Goal: Task Accomplishment & Management: Manage account settings

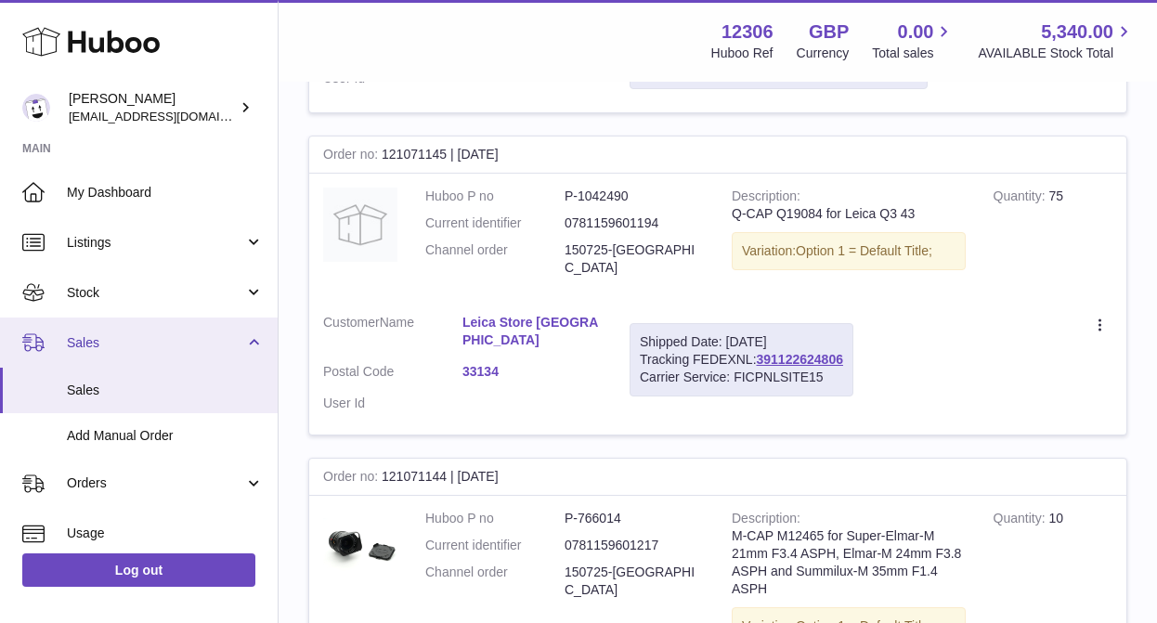
click at [118, 350] on span "Sales" at bounding box center [155, 343] width 177 height 18
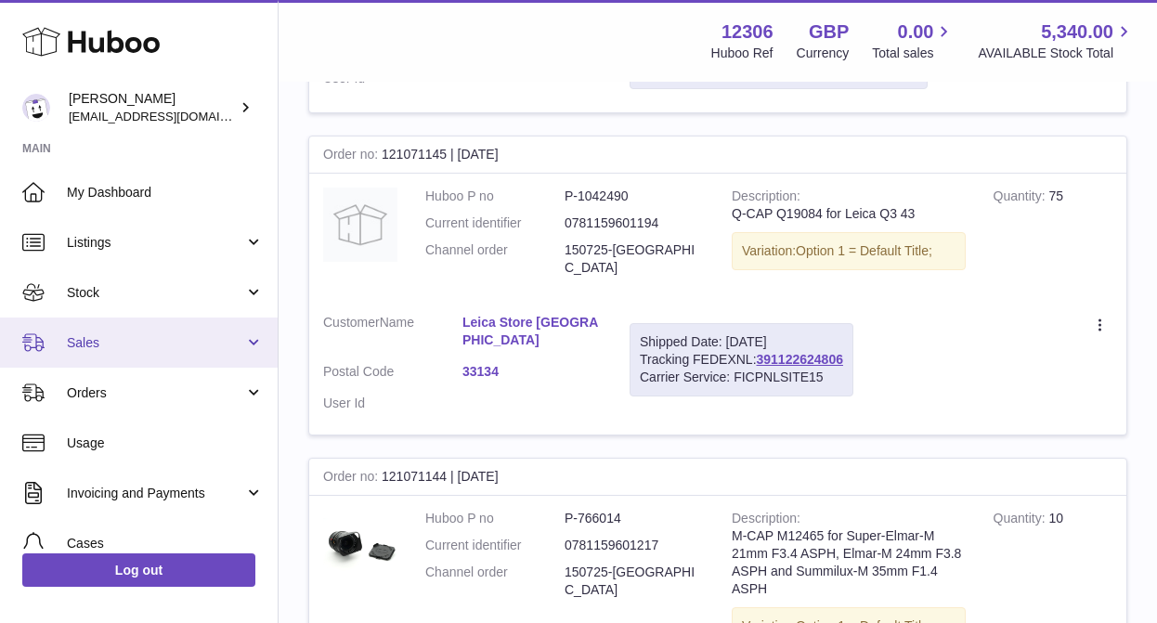
click at [118, 350] on span "Sales" at bounding box center [155, 343] width 177 height 18
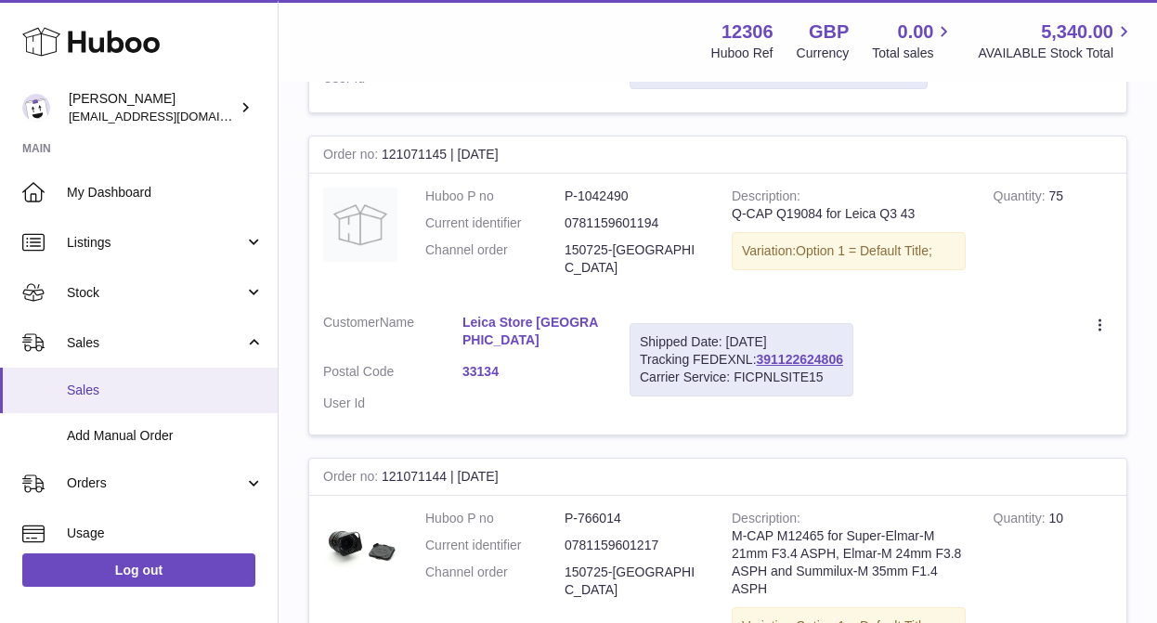
click at [98, 394] on span "Sales" at bounding box center [165, 391] width 197 height 18
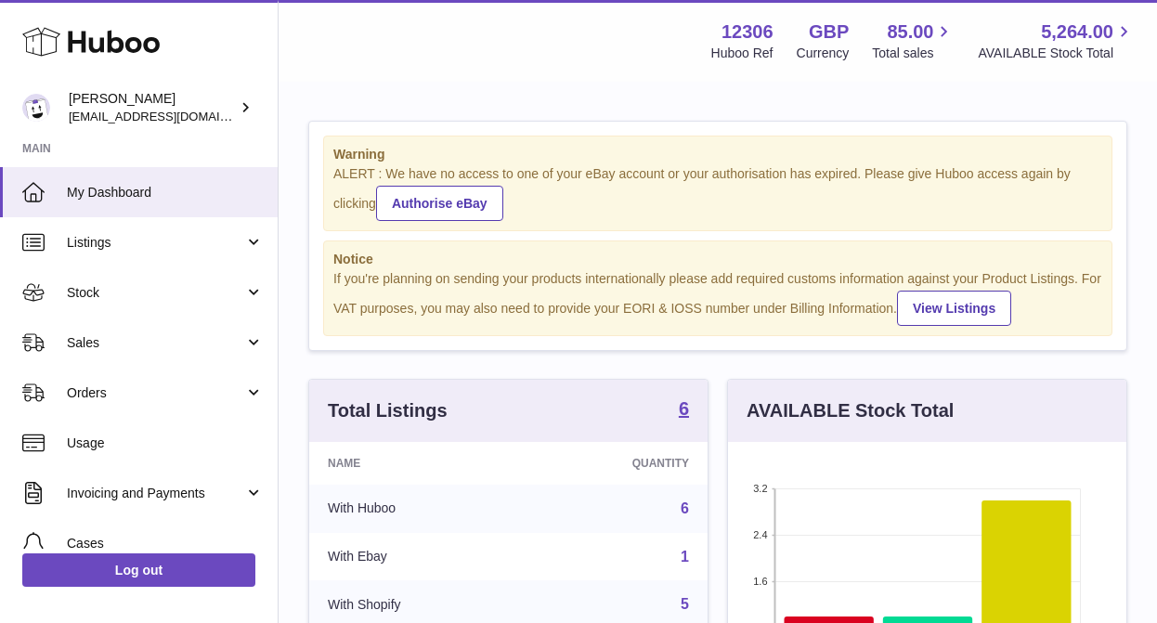
scroll to position [290, 398]
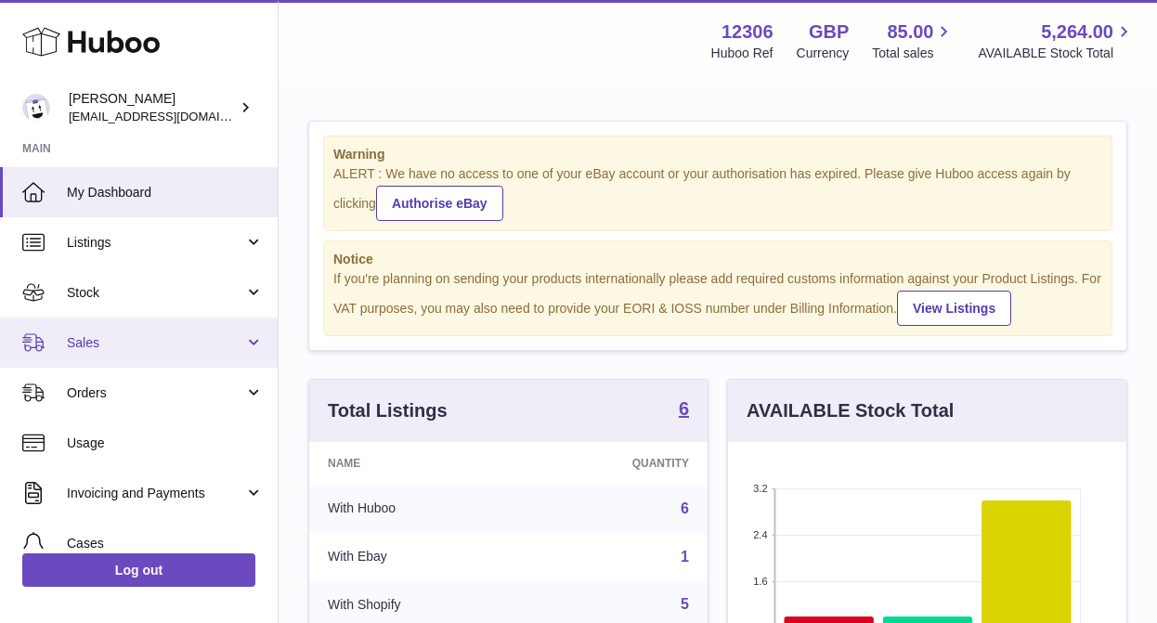
click at [80, 351] on link "Sales" at bounding box center [139, 343] width 278 height 50
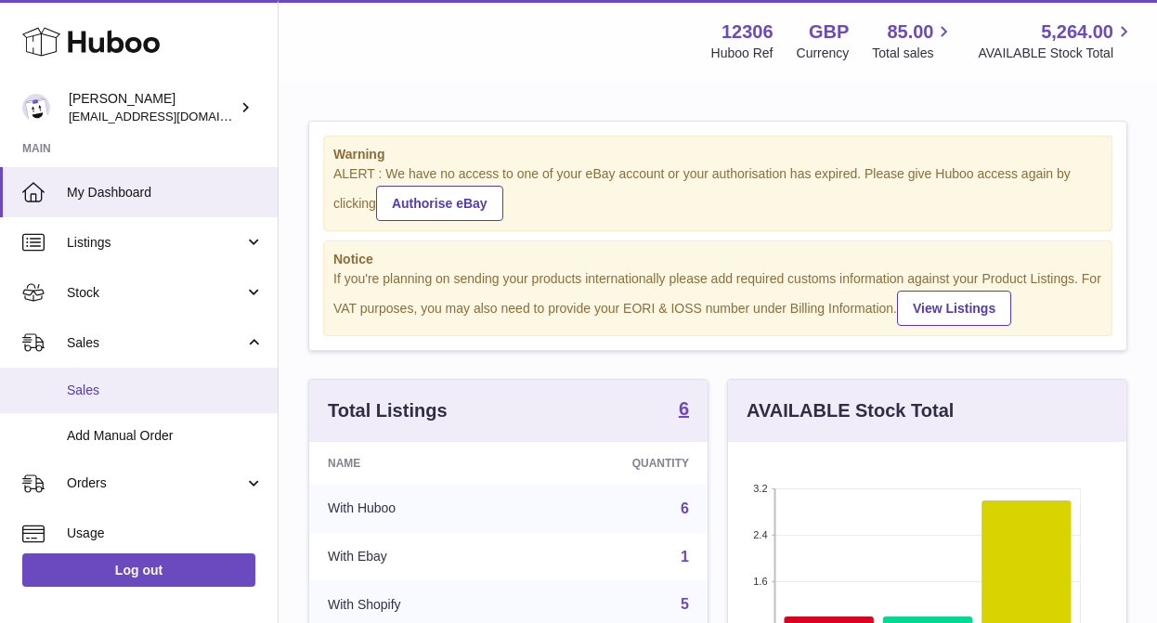
click at [94, 393] on span "Sales" at bounding box center [165, 391] width 197 height 18
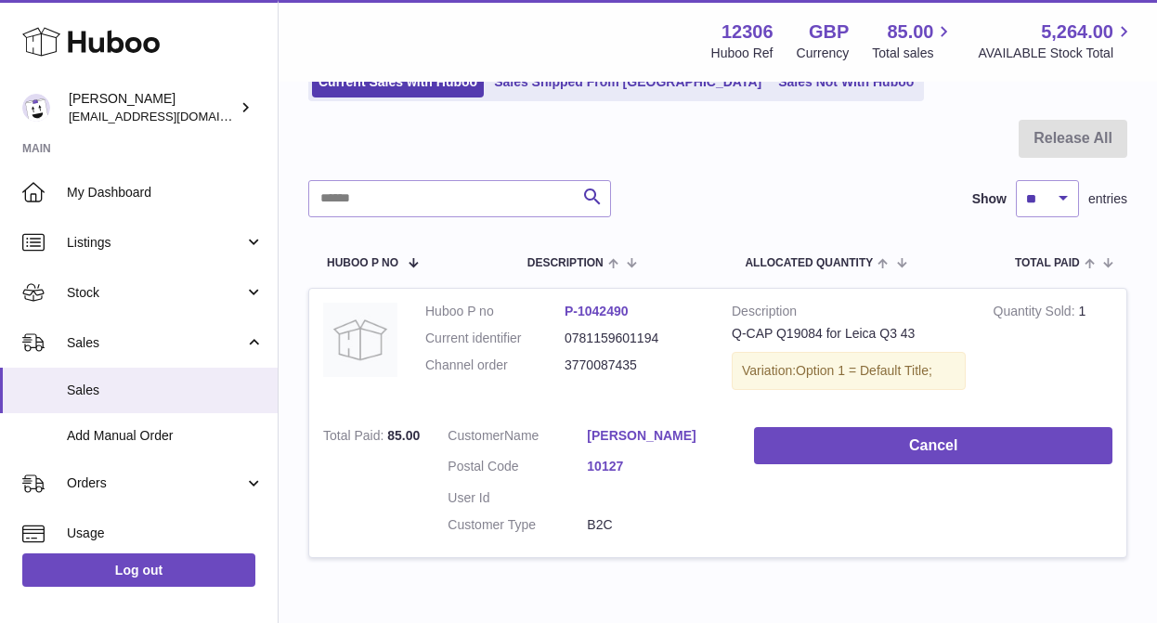
scroll to position [80, 0]
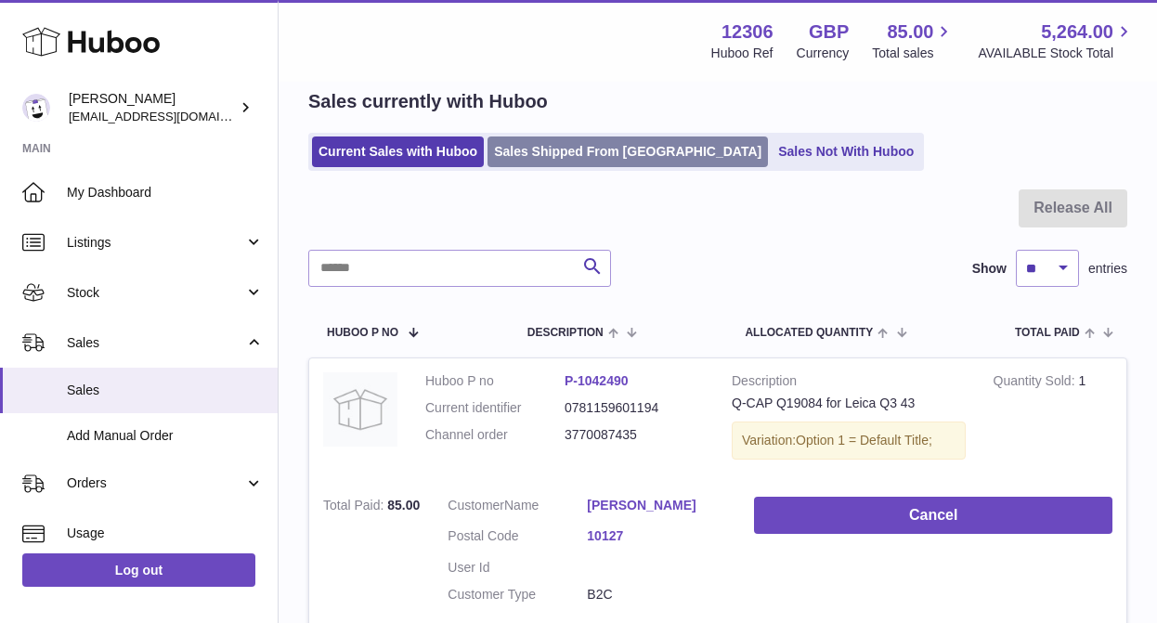
click at [585, 156] on link "Sales Shipped From [GEOGRAPHIC_DATA]" at bounding box center [627, 151] width 280 height 31
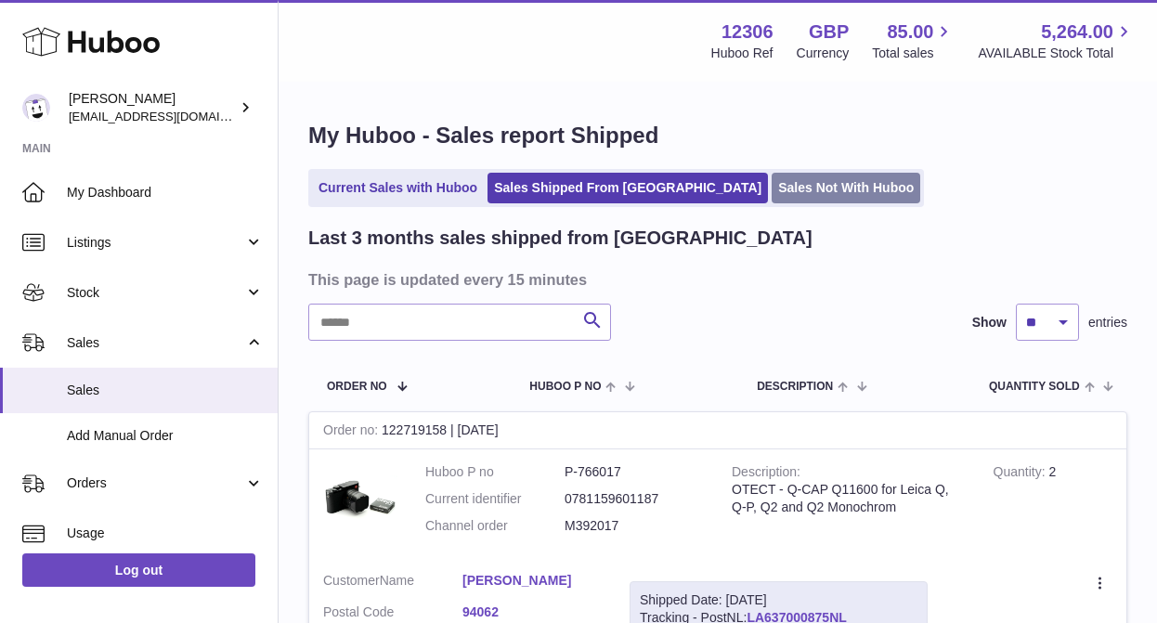
click at [773, 183] on link "Sales Not With Huboo" at bounding box center [846, 188] width 149 height 31
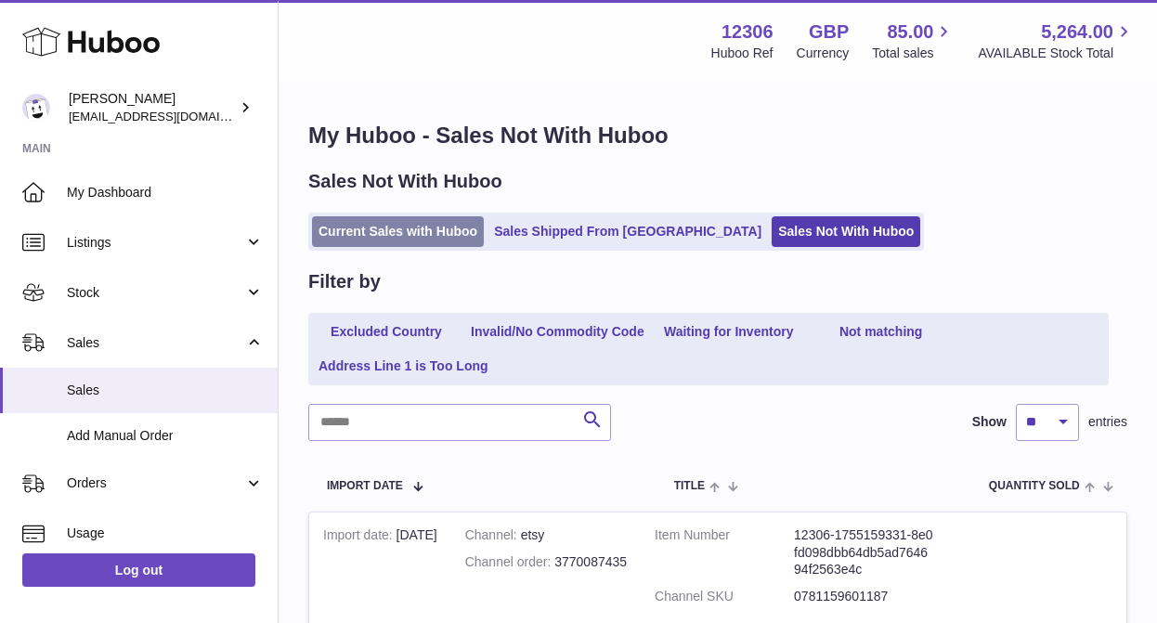
click at [431, 235] on link "Current Sales with Huboo" at bounding box center [398, 231] width 172 height 31
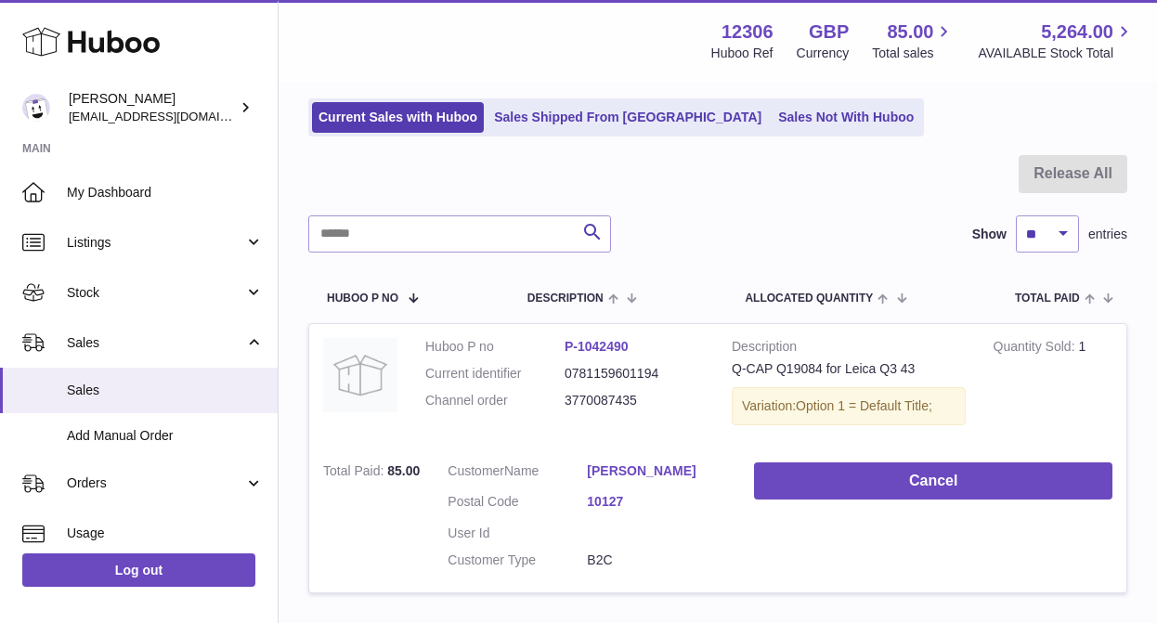
scroll to position [62, 0]
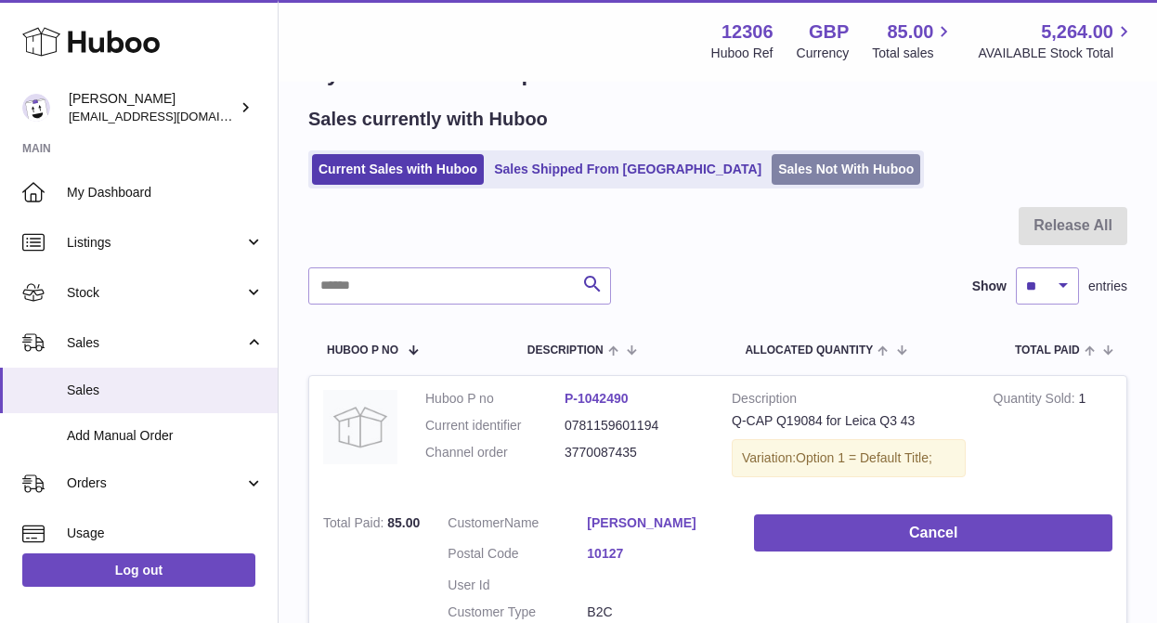
click at [772, 175] on link "Sales Not With Huboo" at bounding box center [846, 169] width 149 height 31
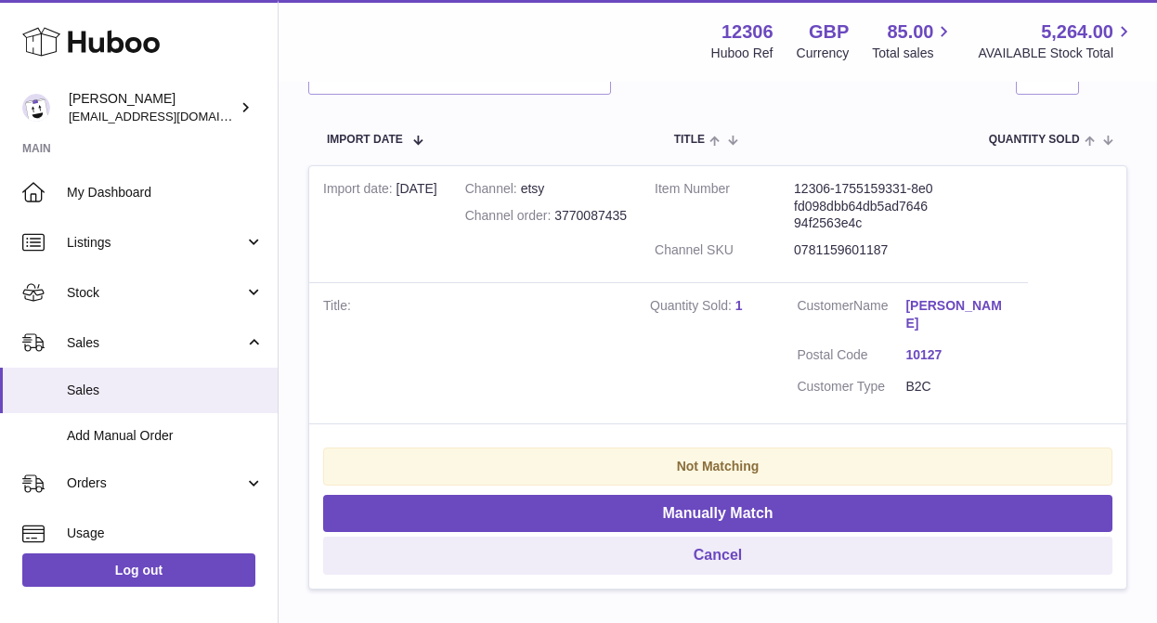
scroll to position [347, 0]
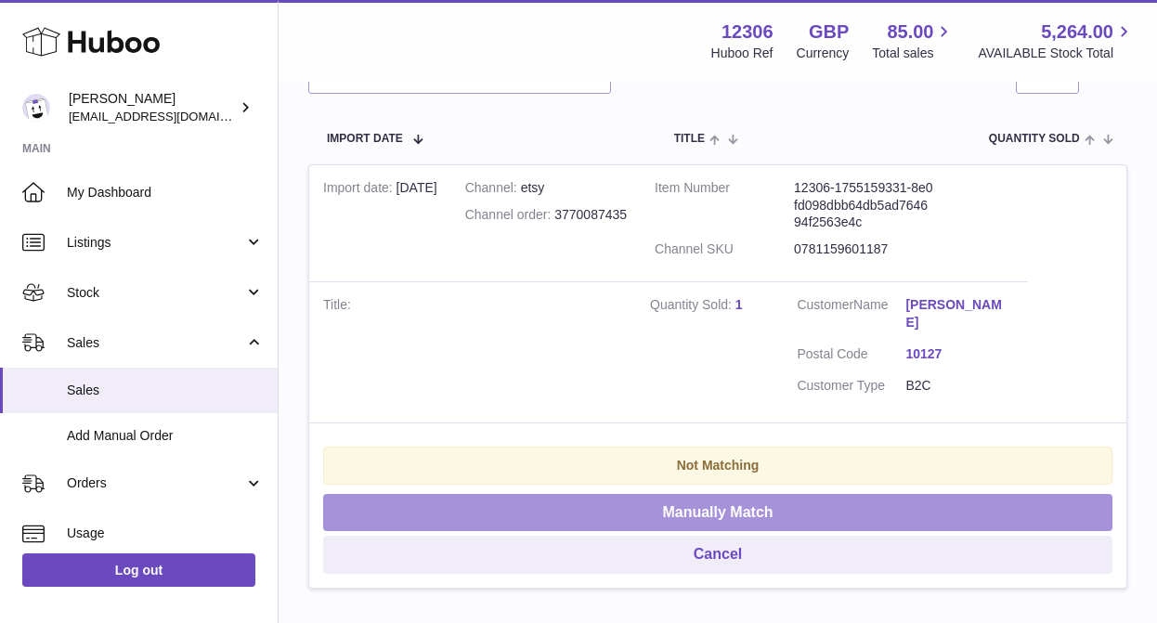
click at [669, 514] on button "Manually Match" at bounding box center [717, 513] width 789 height 38
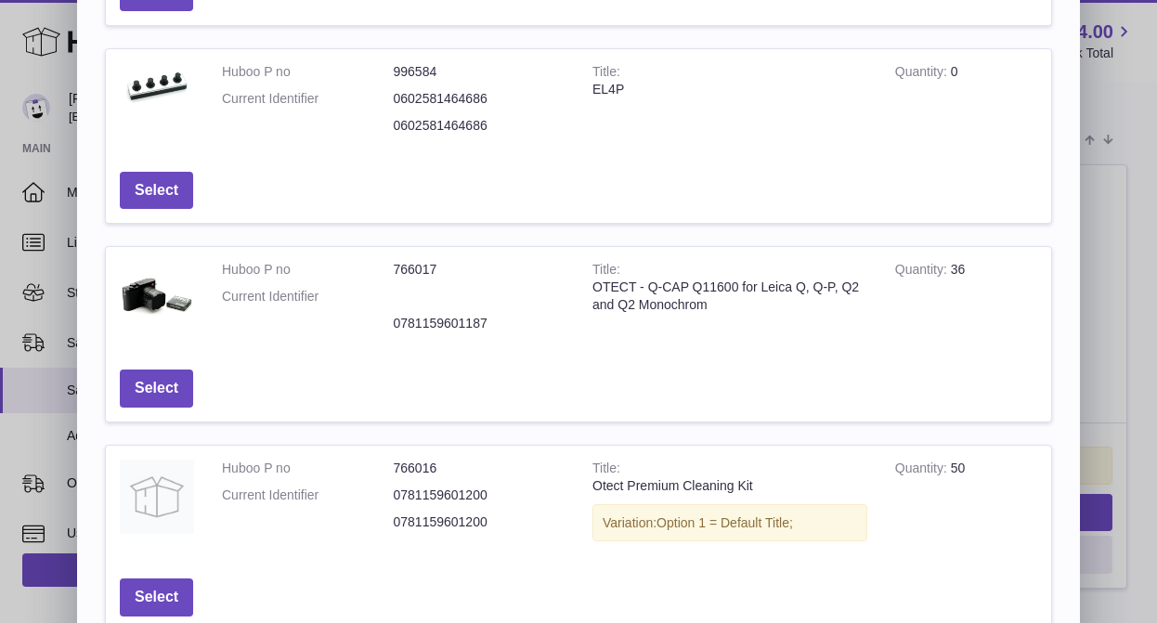
scroll to position [325, 0]
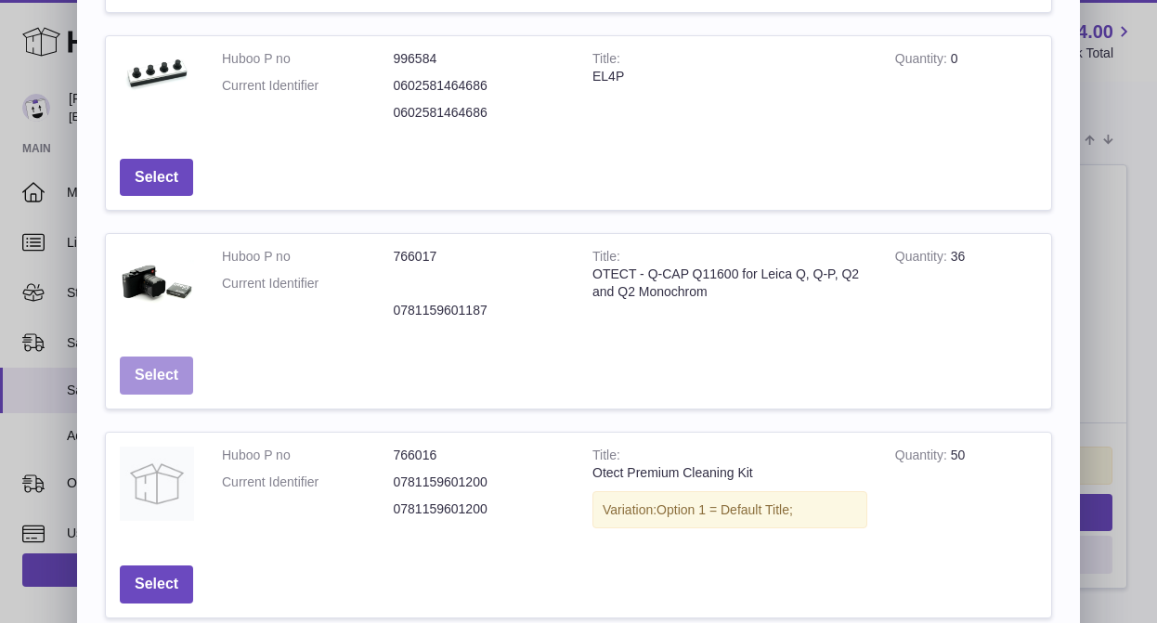
click at [171, 377] on button "Select" at bounding box center [156, 376] width 73 height 38
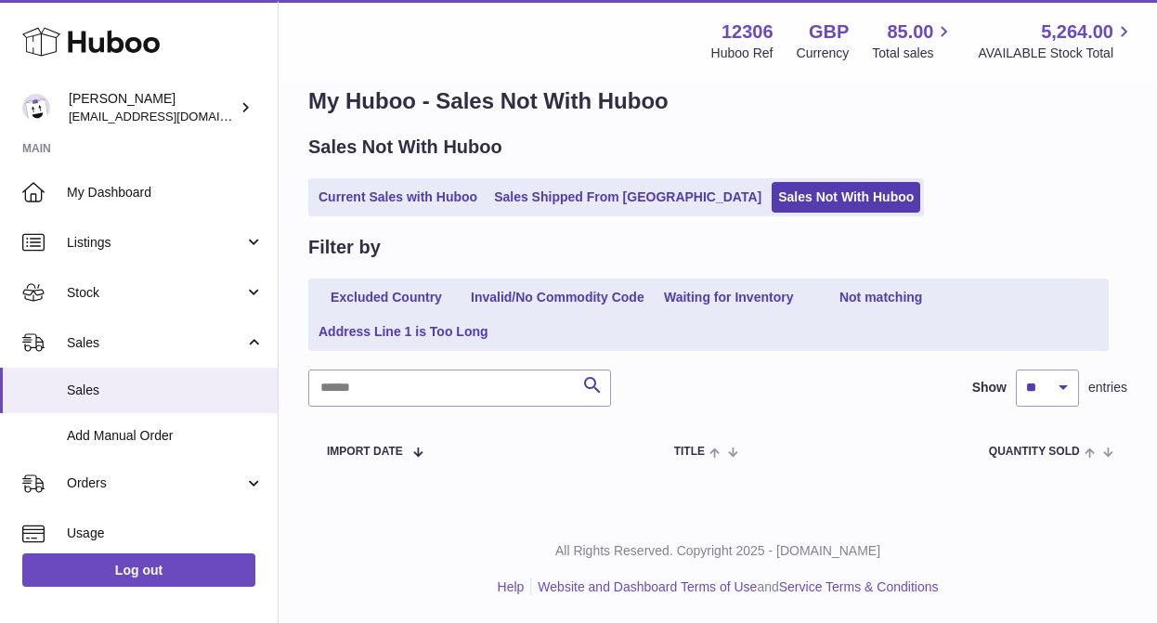
scroll to position [0, 0]
click at [411, 192] on link "Current Sales with Huboo" at bounding box center [398, 197] width 172 height 31
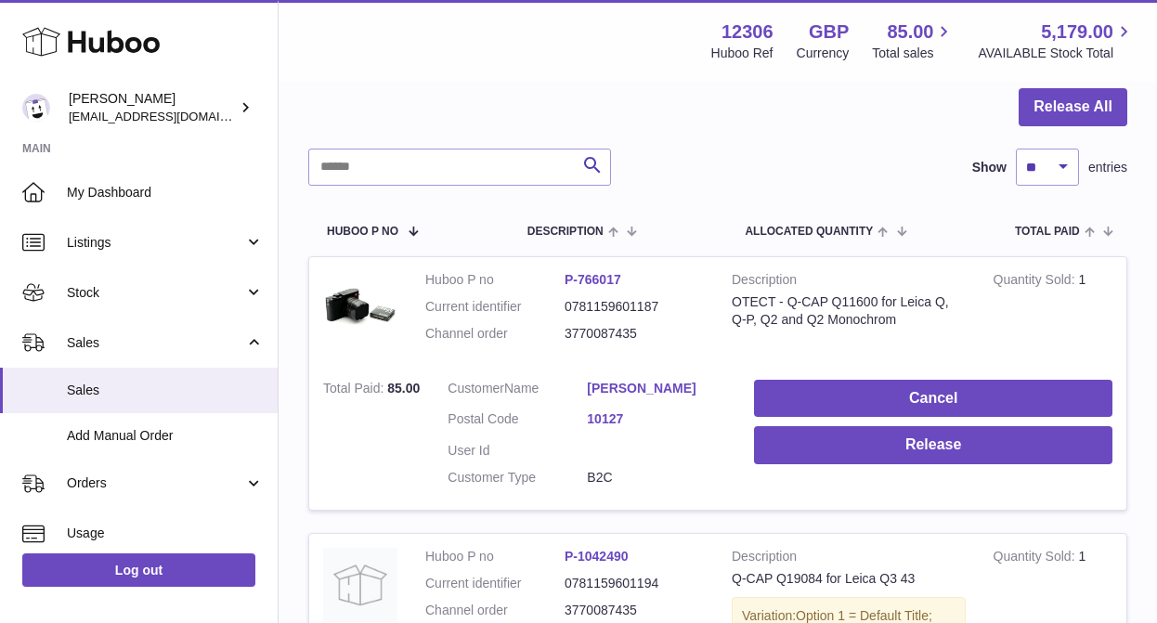
scroll to position [214, 0]
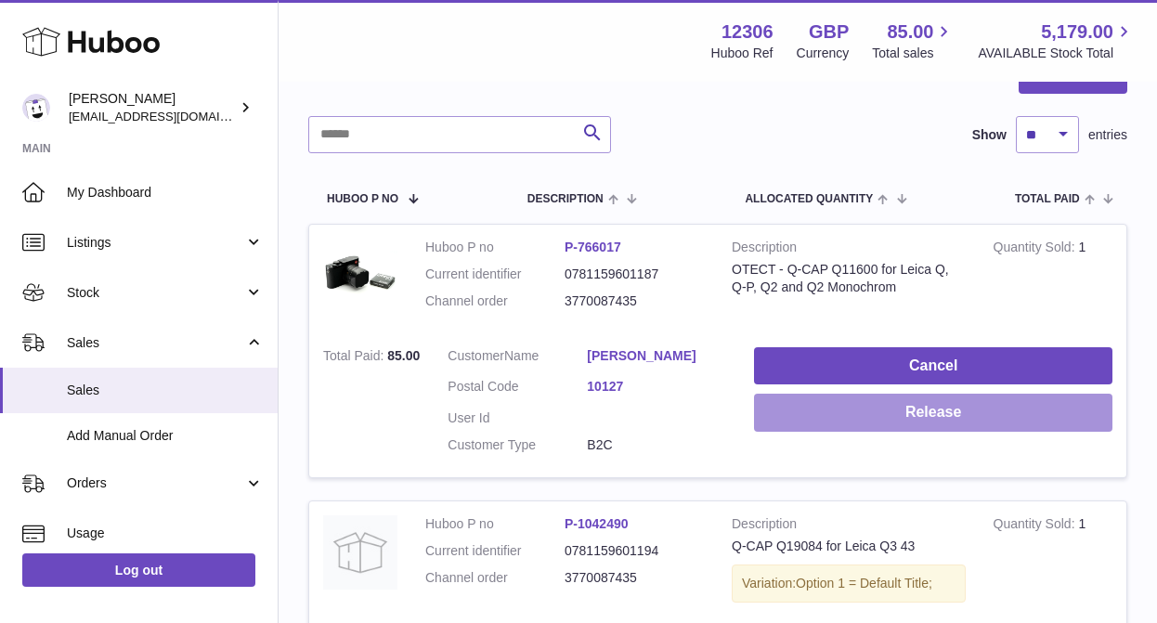
click at [901, 417] on button "Release" at bounding box center [933, 413] width 358 height 38
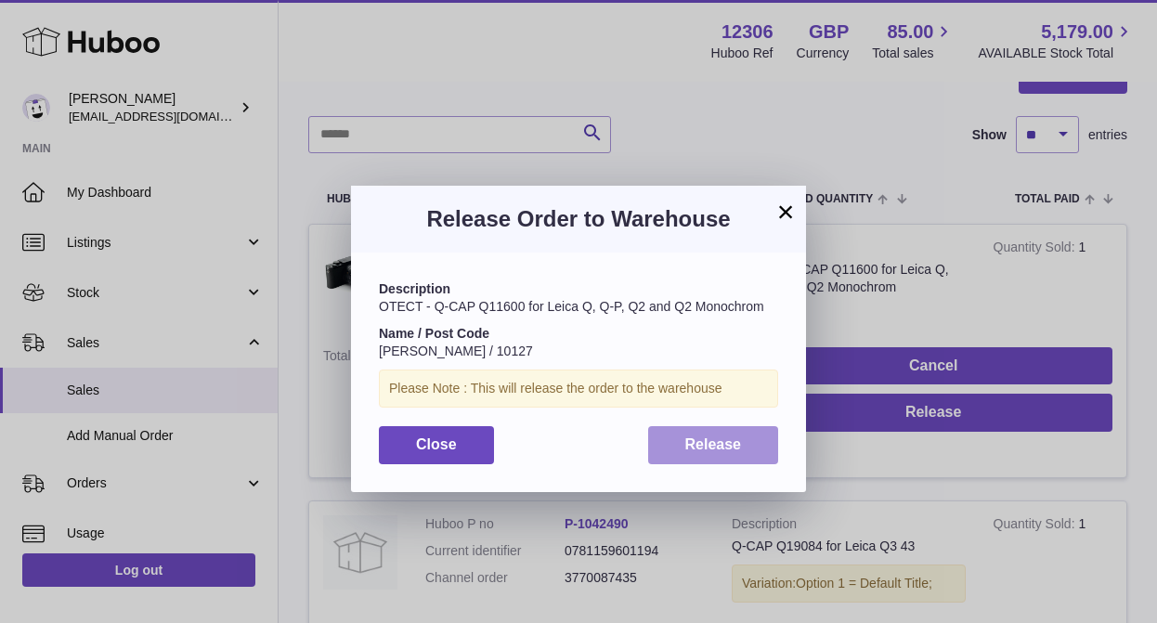
click at [710, 452] on span "Release" at bounding box center [713, 444] width 57 height 16
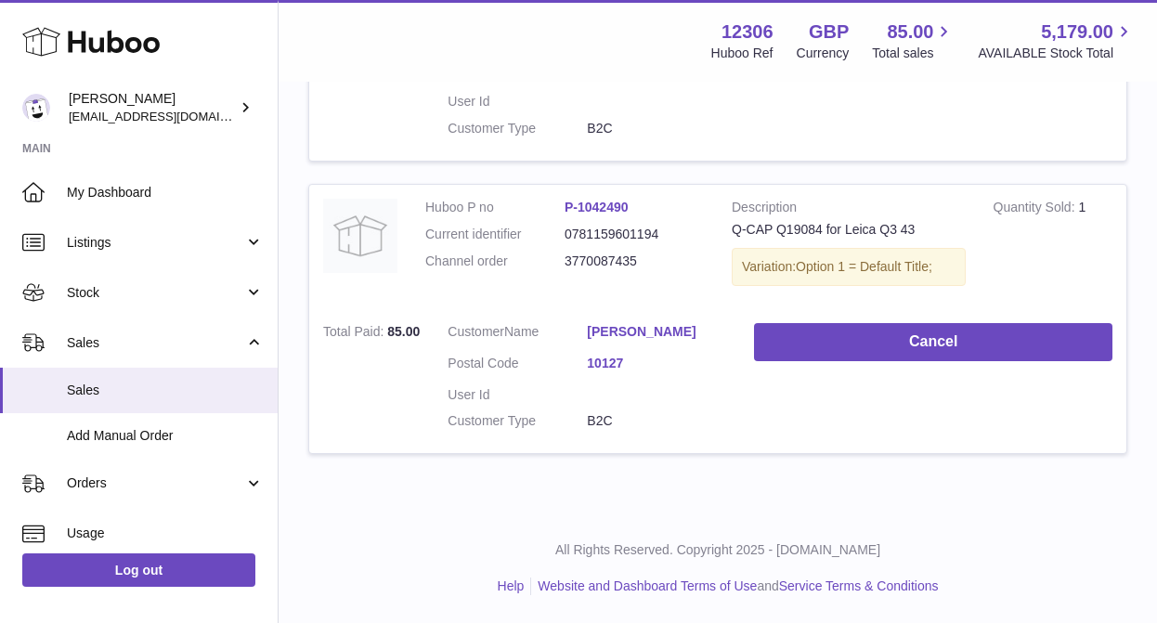
scroll to position [0, 0]
